Goal: Transaction & Acquisition: Download file/media

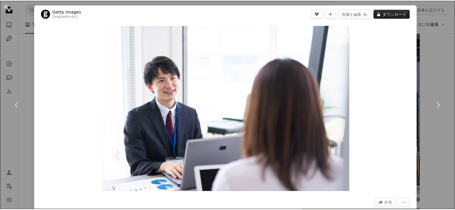
scroll to position [3908, 0]
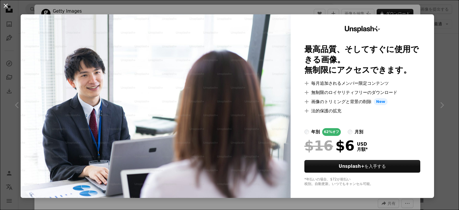
click at [6, 5] on button "An X shape" at bounding box center [5, 5] width 7 height 7
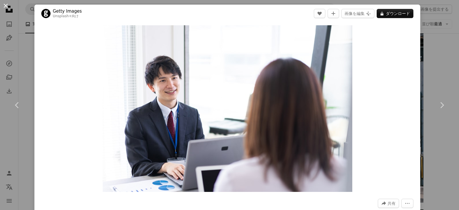
click at [5, 5] on button "An X shape" at bounding box center [5, 5] width 7 height 7
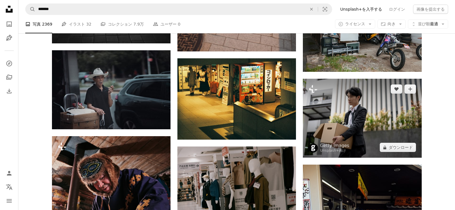
scroll to position [4626, 0]
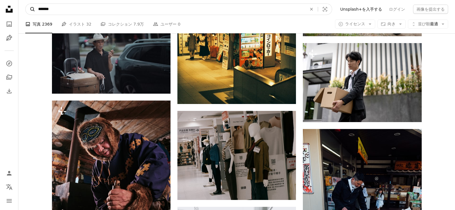
drag, startPoint x: 52, startPoint y: 10, endPoint x: 27, endPoint y: 9, distance: 25.3
click at [27, 9] on form "A magnifying glass ******* An X shape Visual search" at bounding box center [178, 8] width 307 height 11
type input "*********"
click at [26, 4] on button "A magnifying glass" at bounding box center [31, 9] width 10 height 11
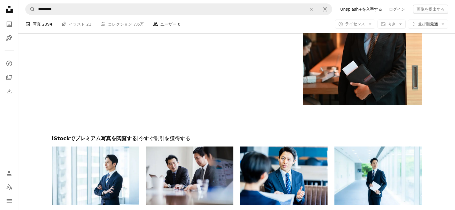
scroll to position [919, 0]
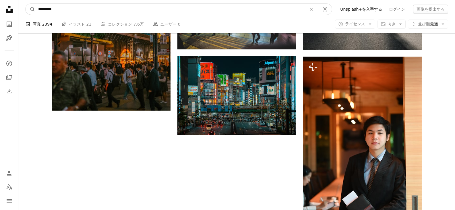
drag, startPoint x: 68, startPoint y: 9, endPoint x: 16, endPoint y: 3, distance: 52.7
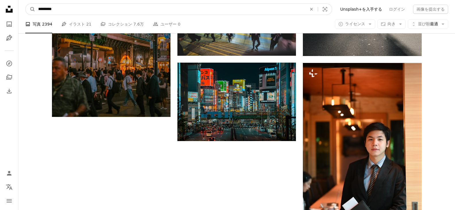
click at [55, 9] on input "*********" at bounding box center [170, 9] width 270 height 11
type input "*********"
click at [26, 4] on button "A magnifying glass" at bounding box center [31, 9] width 10 height 11
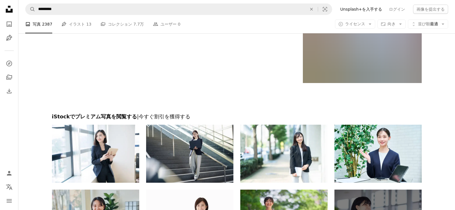
scroll to position [1292, 0]
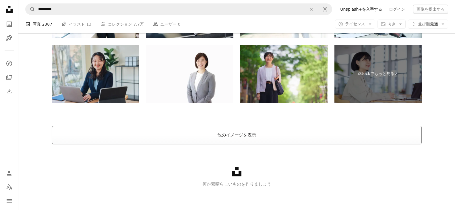
click at [274, 137] on button "他のイメージを表示" at bounding box center [237, 135] width 370 height 18
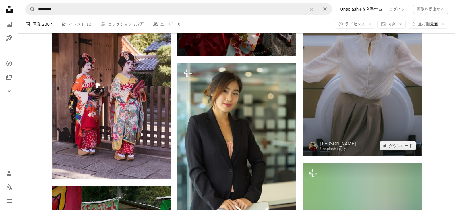
scroll to position [3875, 0]
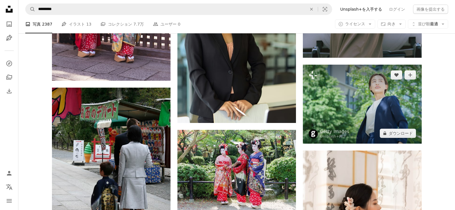
click at [360, 127] on img at bounding box center [362, 104] width 119 height 79
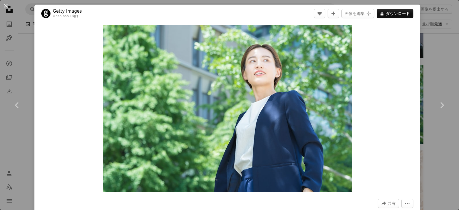
drag, startPoint x: 4, startPoint y: 5, endPoint x: 65, endPoint y: 31, distance: 66.3
click at [5, 5] on button "An X shape" at bounding box center [5, 5] width 7 height 7
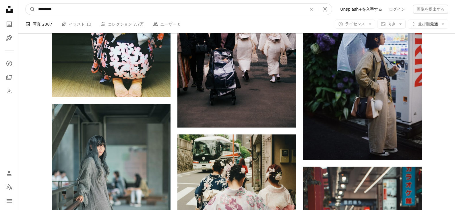
scroll to position [4176, 0]
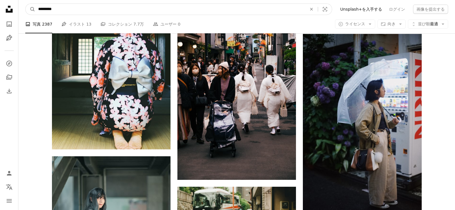
drag, startPoint x: 97, startPoint y: 11, endPoint x: 0, endPoint y: -2, distance: 97.8
type input "***"
click at [26, 4] on button "A magnifying glass" at bounding box center [31, 9] width 10 height 11
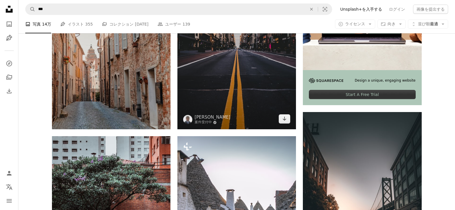
scroll to position [201, 0]
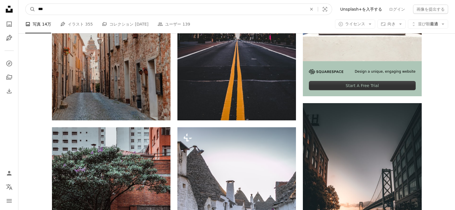
click at [94, 11] on input "***" at bounding box center [170, 9] width 270 height 11
type input "******"
click at [26, 4] on button "A magnifying glass" at bounding box center [31, 9] width 10 height 11
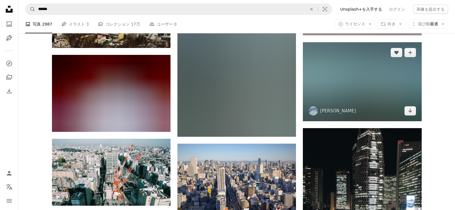
scroll to position [574, 0]
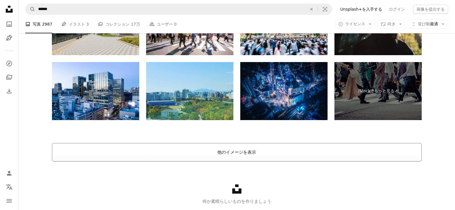
click at [249, 149] on button "他のイメージを表示" at bounding box center [237, 152] width 370 height 18
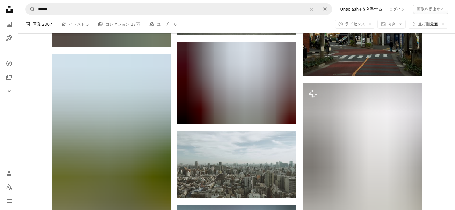
scroll to position [1378, 0]
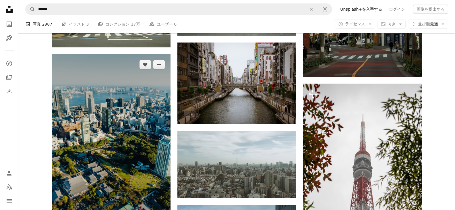
click at [146, 111] on img at bounding box center [111, 143] width 119 height 178
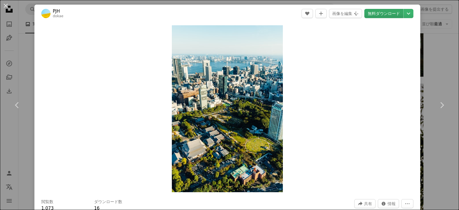
click at [386, 13] on link "無料ダウンロード" at bounding box center [384, 13] width 39 height 9
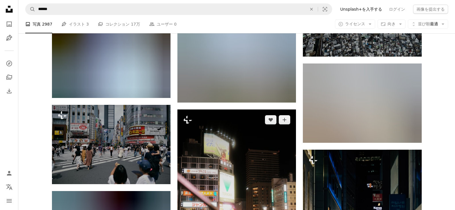
scroll to position [5253, 0]
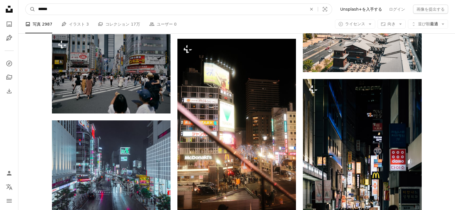
click at [92, 10] on input "******" at bounding box center [170, 9] width 270 height 11
type input "*********"
click at [26, 4] on button "A magnifying glass" at bounding box center [31, 9] width 10 height 11
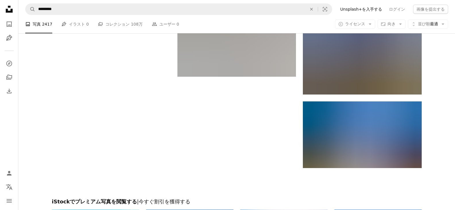
scroll to position [1005, 0]
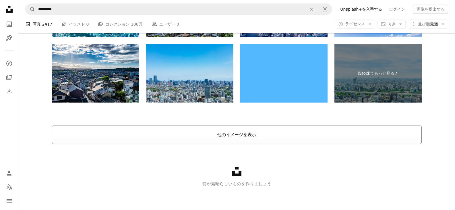
click at [245, 134] on button "他のイメージを表示" at bounding box center [237, 134] width 370 height 18
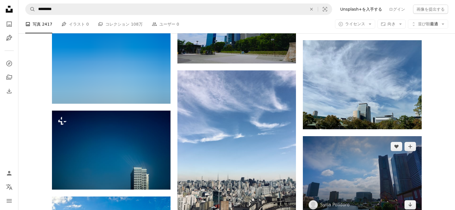
scroll to position [1493, 0]
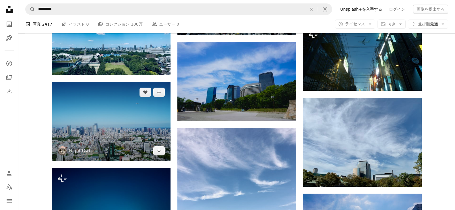
click at [95, 125] on img at bounding box center [111, 121] width 119 height 79
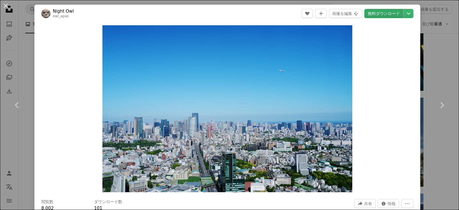
click at [386, 12] on link "無料ダウンロード" at bounding box center [384, 13] width 39 height 9
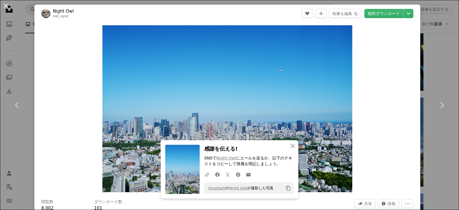
click at [3, 4] on button "An X shape" at bounding box center [5, 5] width 7 height 7
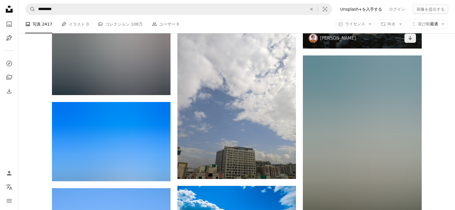
scroll to position [3416, 0]
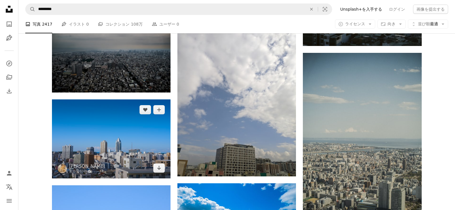
click at [122, 134] on img at bounding box center [111, 138] width 119 height 79
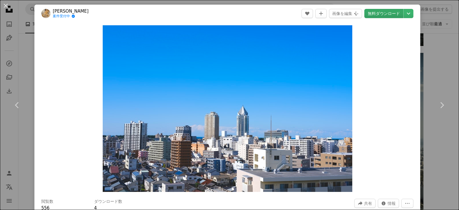
click at [382, 15] on link "無料ダウンロード" at bounding box center [384, 13] width 39 height 9
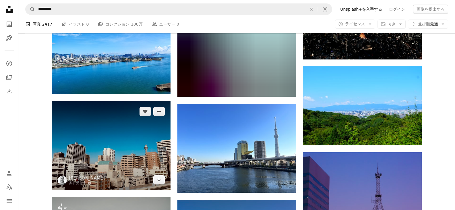
scroll to position [3933, 0]
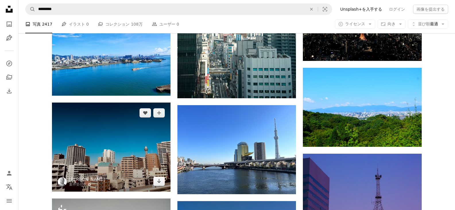
click at [112, 116] on img at bounding box center [111, 146] width 119 height 89
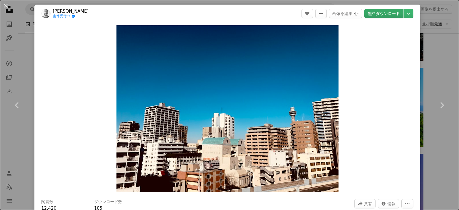
click at [371, 13] on link "無料ダウンロード" at bounding box center [384, 13] width 39 height 9
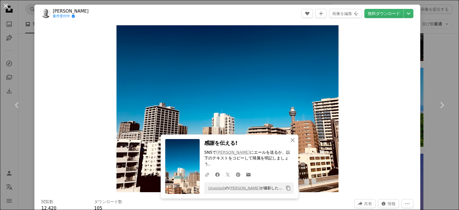
click at [7, 6] on button "An X shape" at bounding box center [5, 5] width 7 height 7
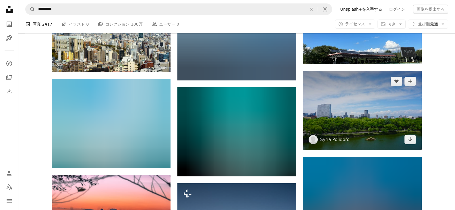
scroll to position [5340, 0]
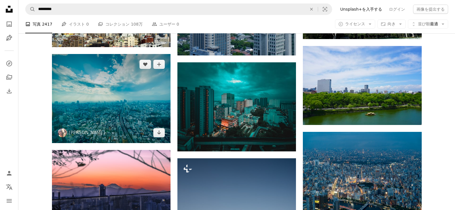
click at [127, 100] on img at bounding box center [111, 98] width 119 height 89
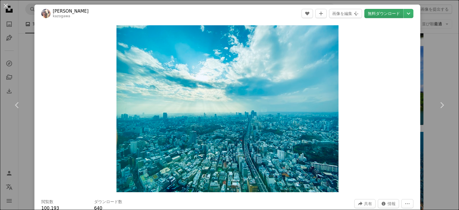
click at [379, 13] on link "無料ダウンロード" at bounding box center [384, 13] width 39 height 9
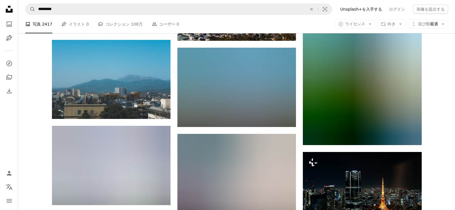
scroll to position [10908, 0]
